Goal: Task Accomplishment & Management: Manage account settings

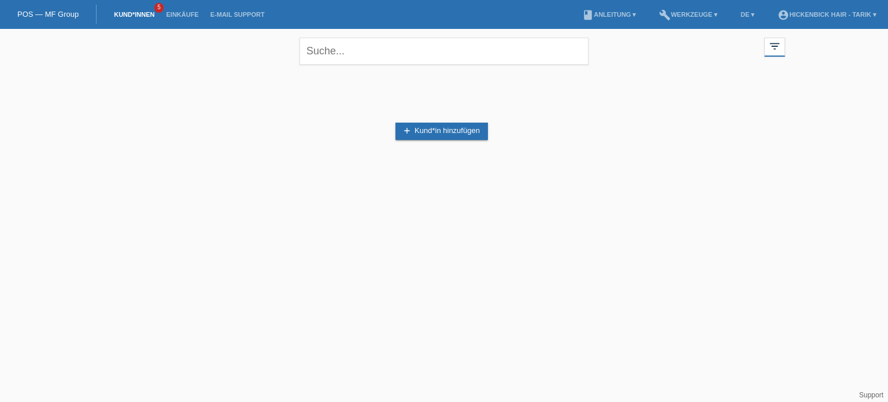
click at [136, 20] on li "Kund*innen 5" at bounding box center [134, 14] width 52 height 29
click at [139, 16] on link "Kund*innen" at bounding box center [134, 14] width 52 height 7
click at [776, 35] on div "close filter_list view_module Alle Kund*innen anzeigen star Markierte [PERSON_N…" at bounding box center [444, 50] width 694 height 42
click at [775, 46] on icon "filter_list" at bounding box center [774, 46] width 13 height 13
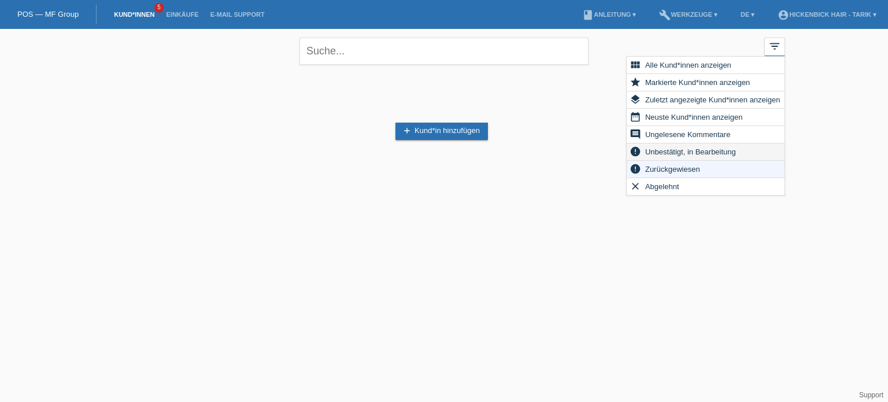
click at [687, 153] on span "Unbestätigt, in Bearbeitung" at bounding box center [690, 152] width 94 height 14
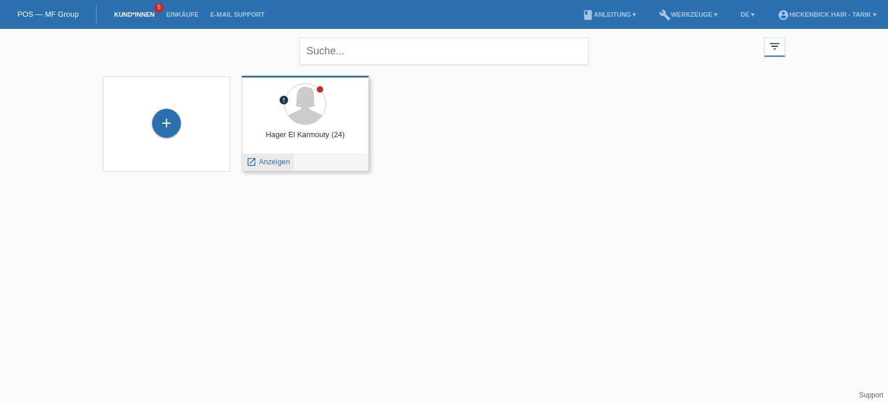
click at [276, 164] on span "Anzeigen" at bounding box center [274, 161] width 31 height 9
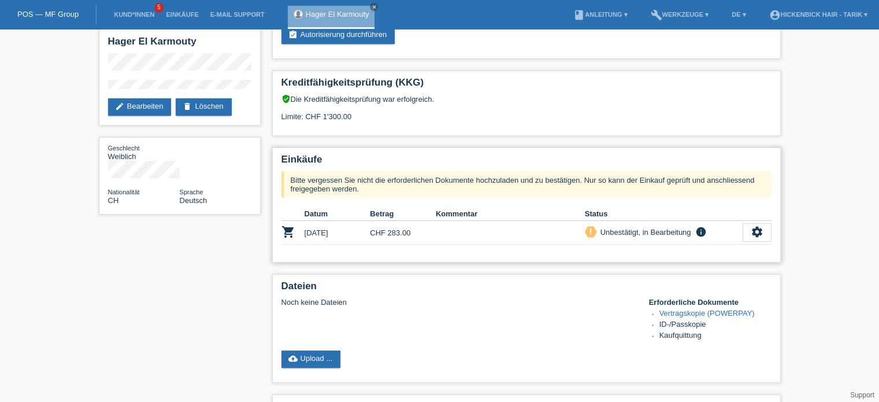
scroll to position [116, 0]
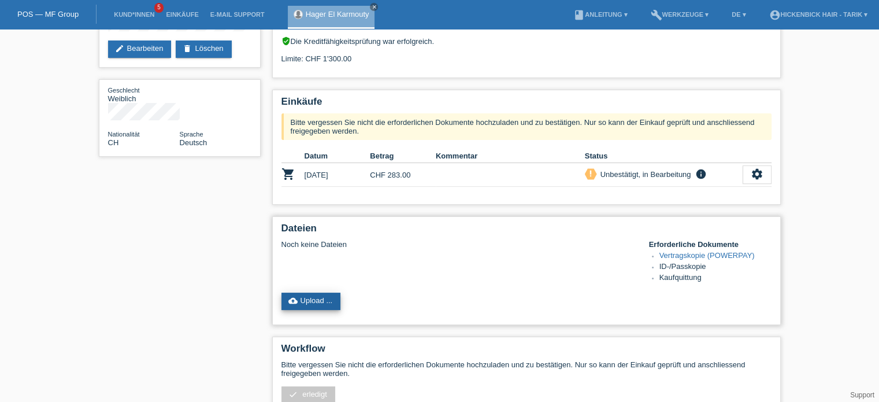
click at [319, 301] on link "cloud_upload Upload ..." at bounding box center [312, 301] width 60 height 17
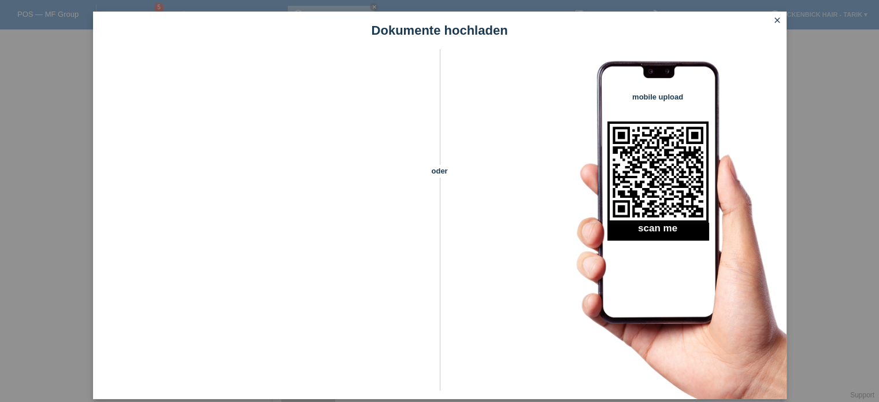
click at [779, 18] on icon "close" at bounding box center [777, 20] width 9 height 9
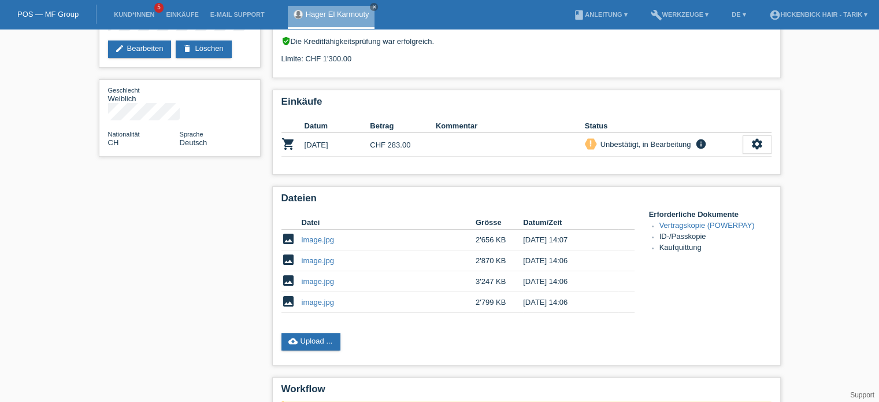
scroll to position [282, 0]
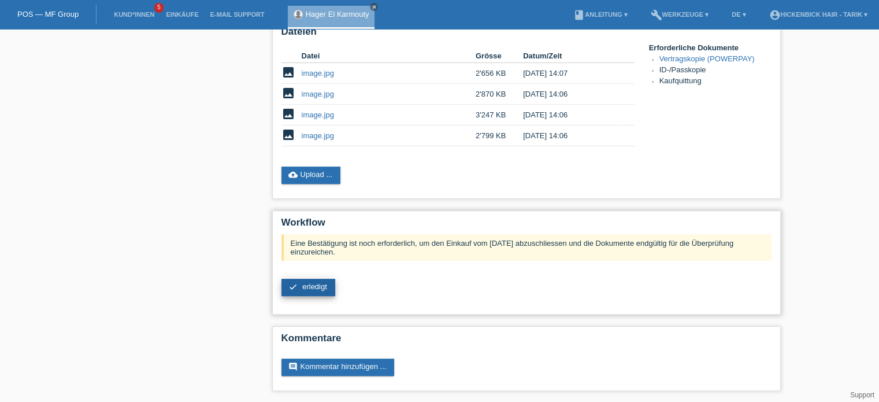
click at [317, 283] on span "erledigt" at bounding box center [314, 286] width 25 height 9
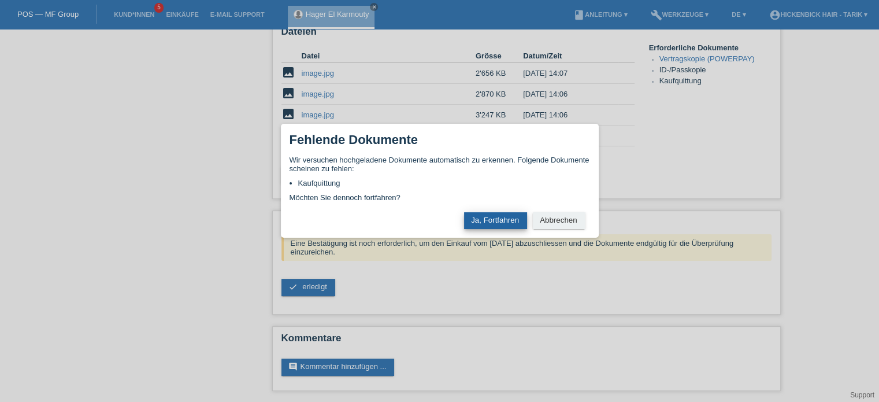
click at [486, 218] on button "Ja, Fortfahren" at bounding box center [495, 220] width 63 height 17
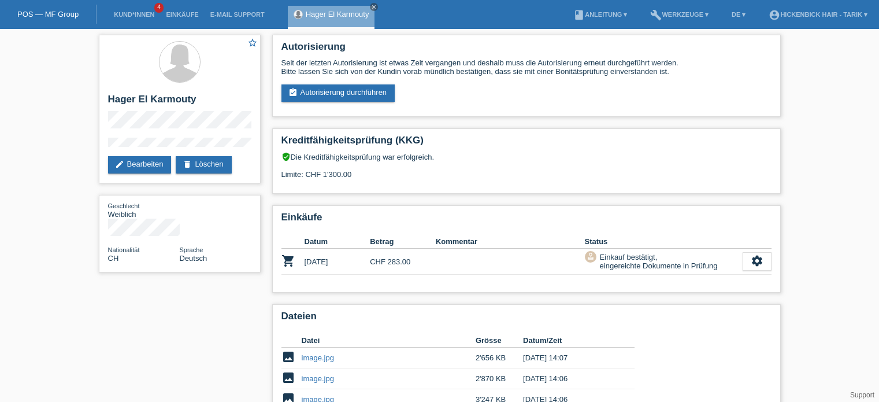
scroll to position [176, 0]
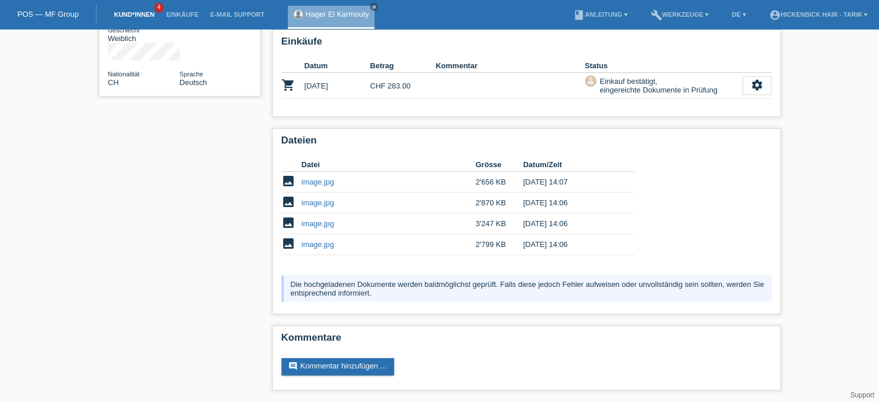
click at [143, 13] on link "Kund*innen" at bounding box center [134, 14] width 52 height 7
